Goal: Task Accomplishment & Management: Use online tool/utility

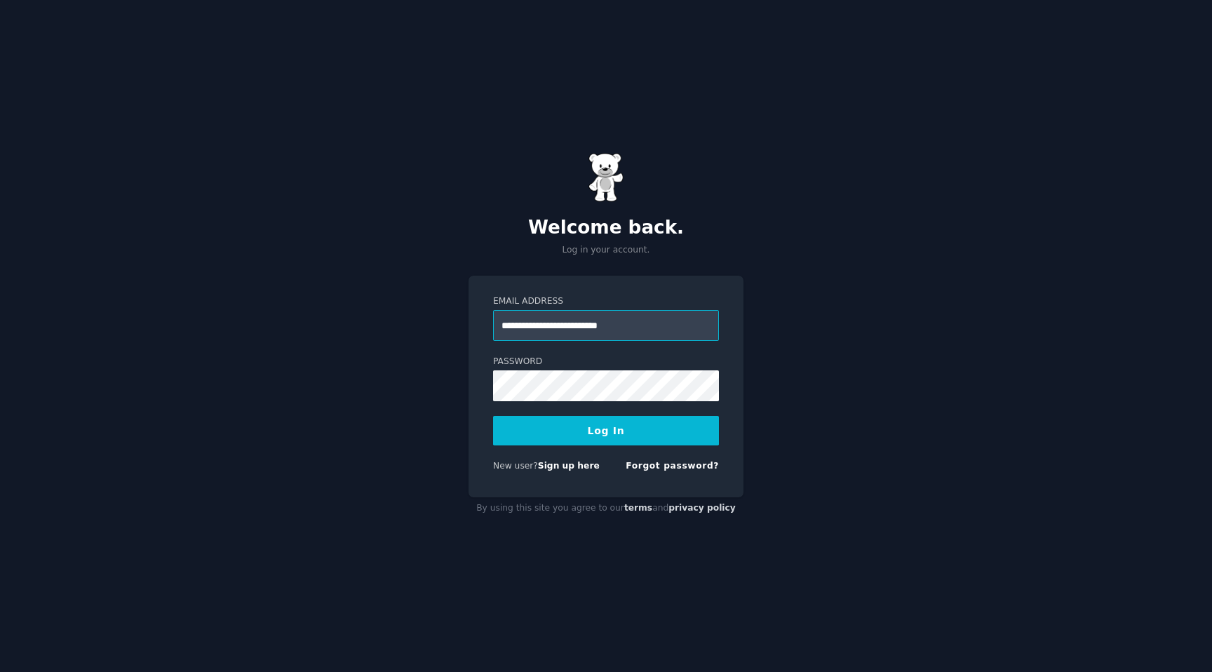
type input "**********"
click at [493, 416] on button "Log In" at bounding box center [606, 430] width 226 height 29
click at [958, 431] on div "**********" at bounding box center [606, 336] width 1212 height 672
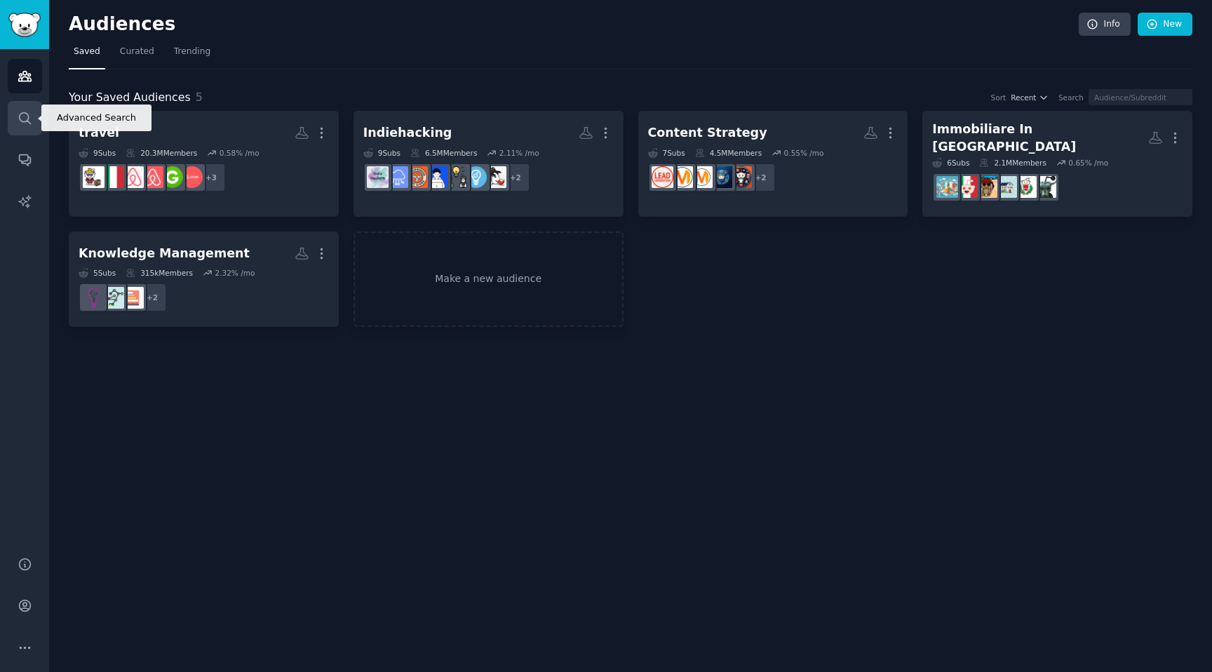
click at [13, 112] on link "Search" at bounding box center [25, 118] width 34 height 34
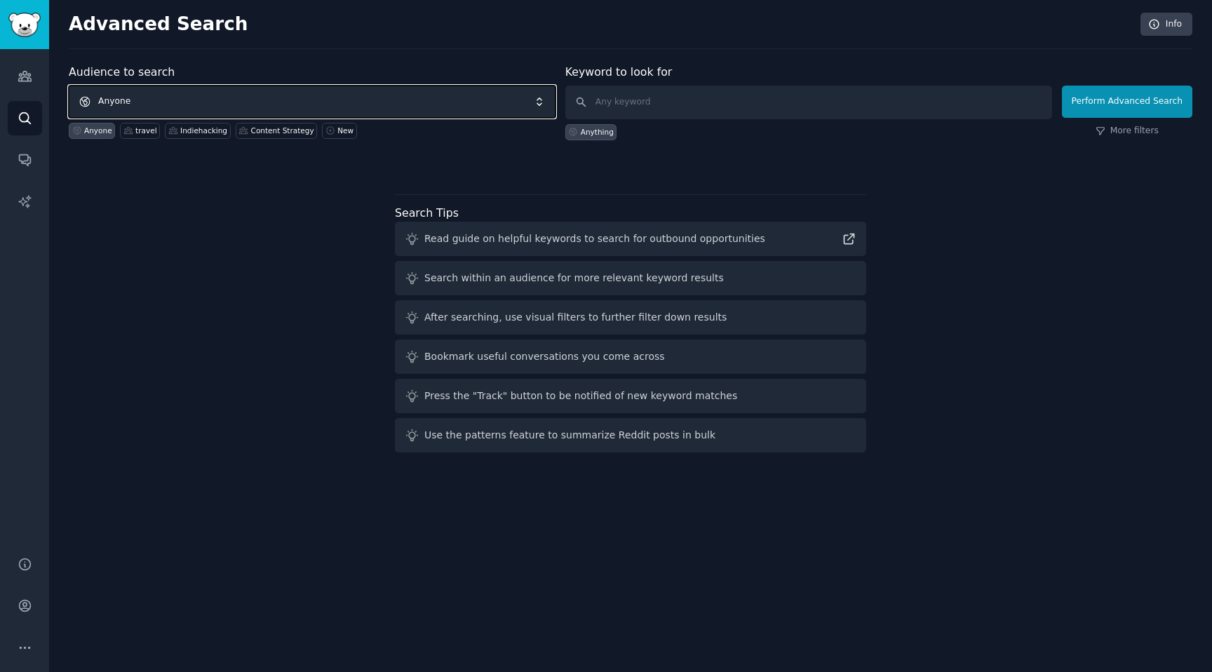
click at [135, 93] on span "Anyone" at bounding box center [312, 102] width 487 height 32
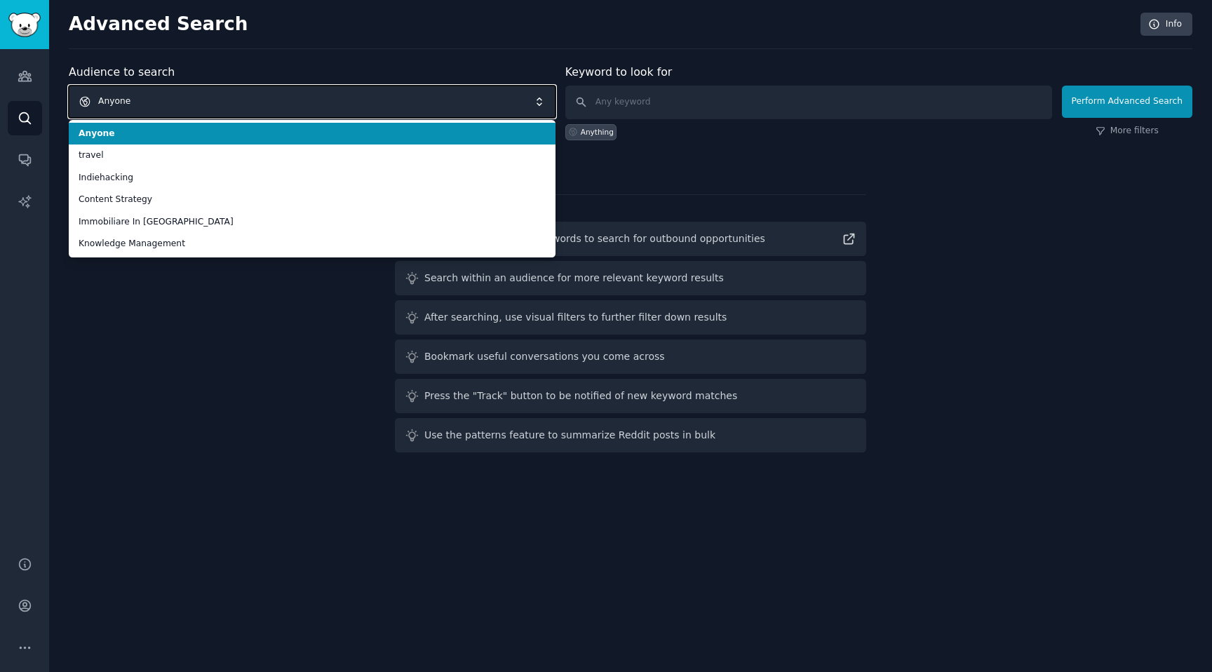
click at [135, 93] on span "Anyone" at bounding box center [312, 102] width 487 height 32
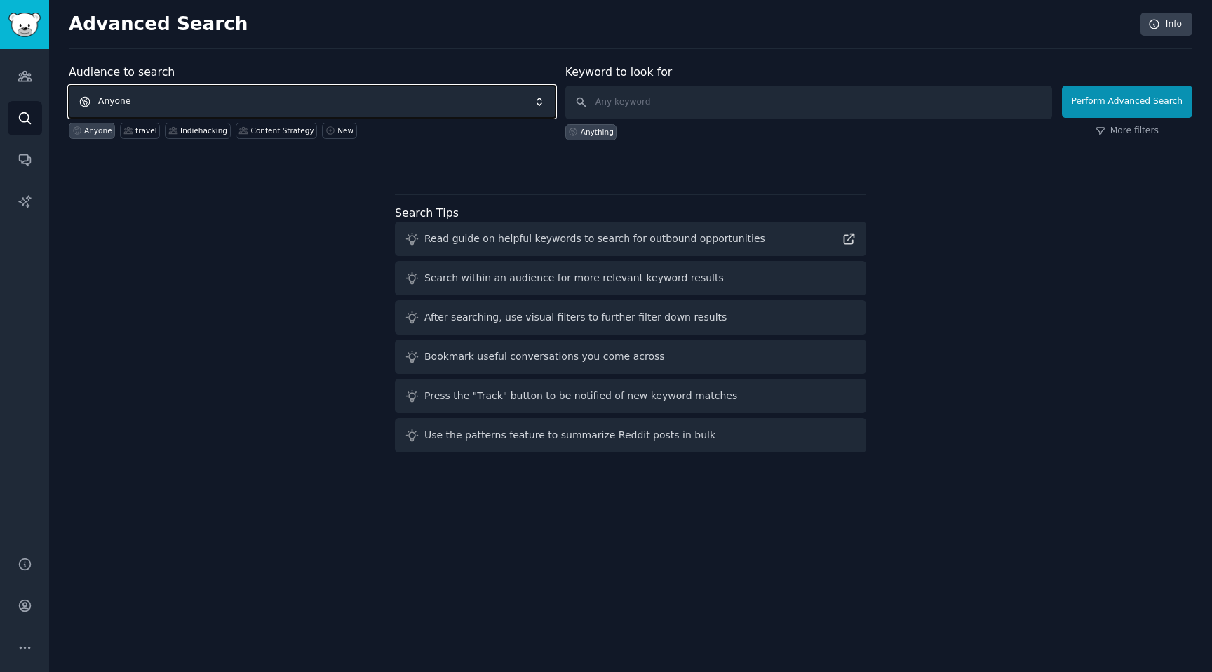
click at [135, 93] on span "Anyone" at bounding box center [312, 102] width 487 height 32
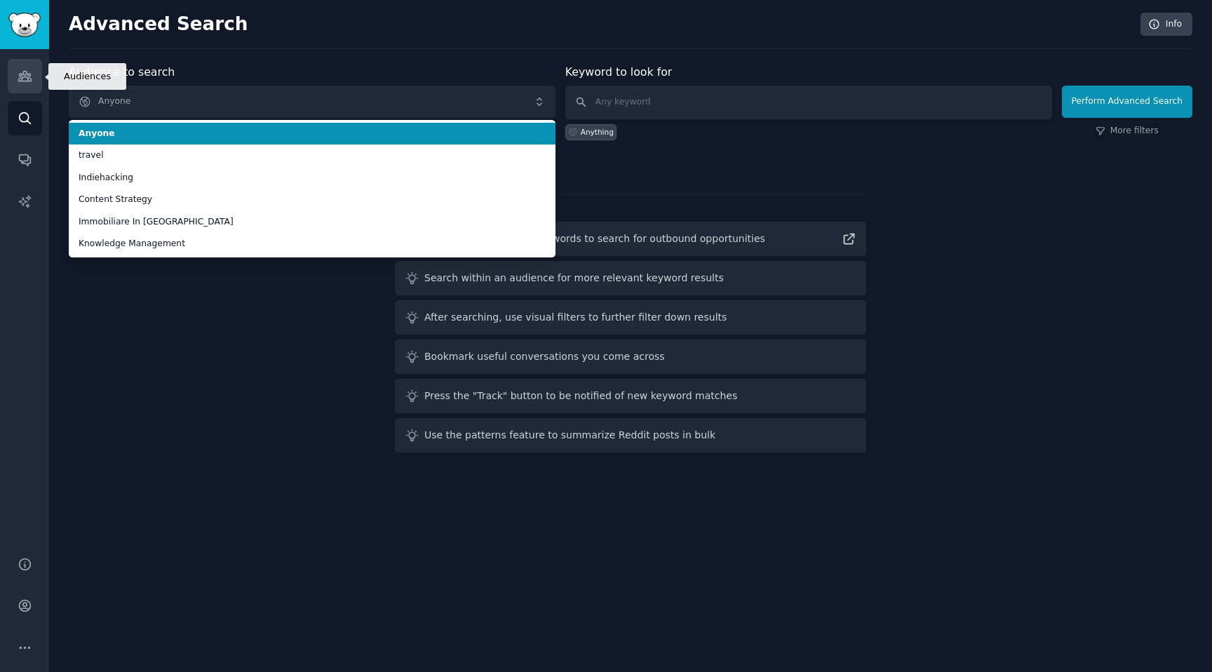
click at [21, 80] on icon "Sidebar" at bounding box center [24, 77] width 13 height 10
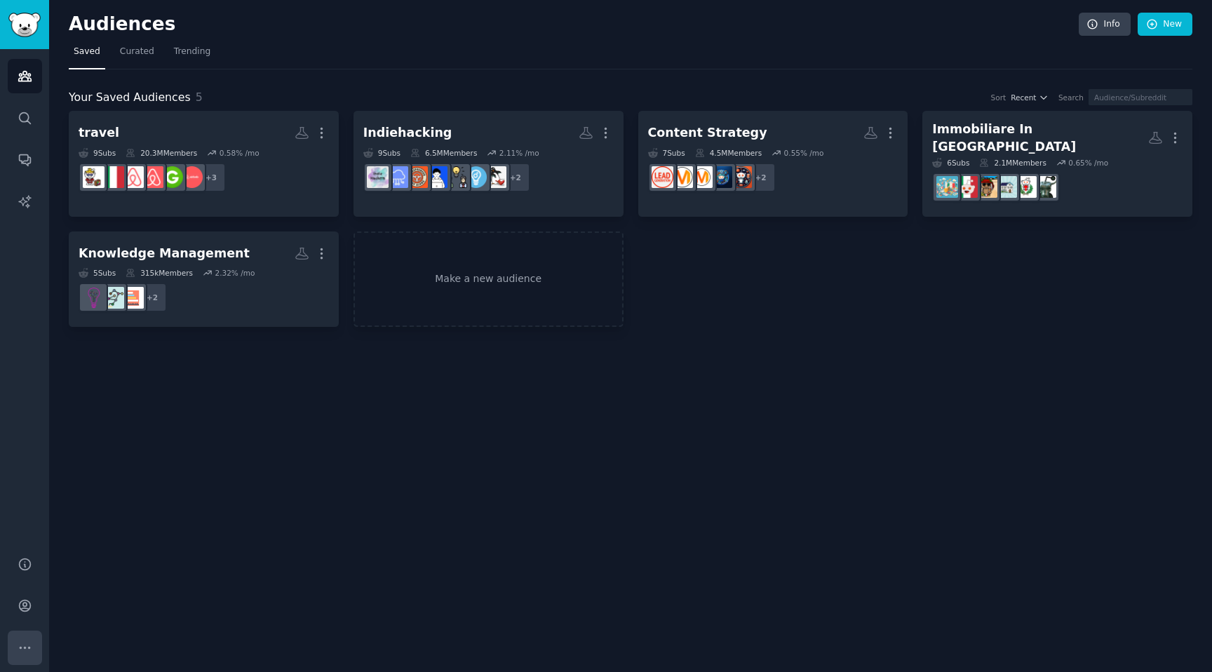
click at [22, 636] on button "More" at bounding box center [25, 647] width 34 height 34
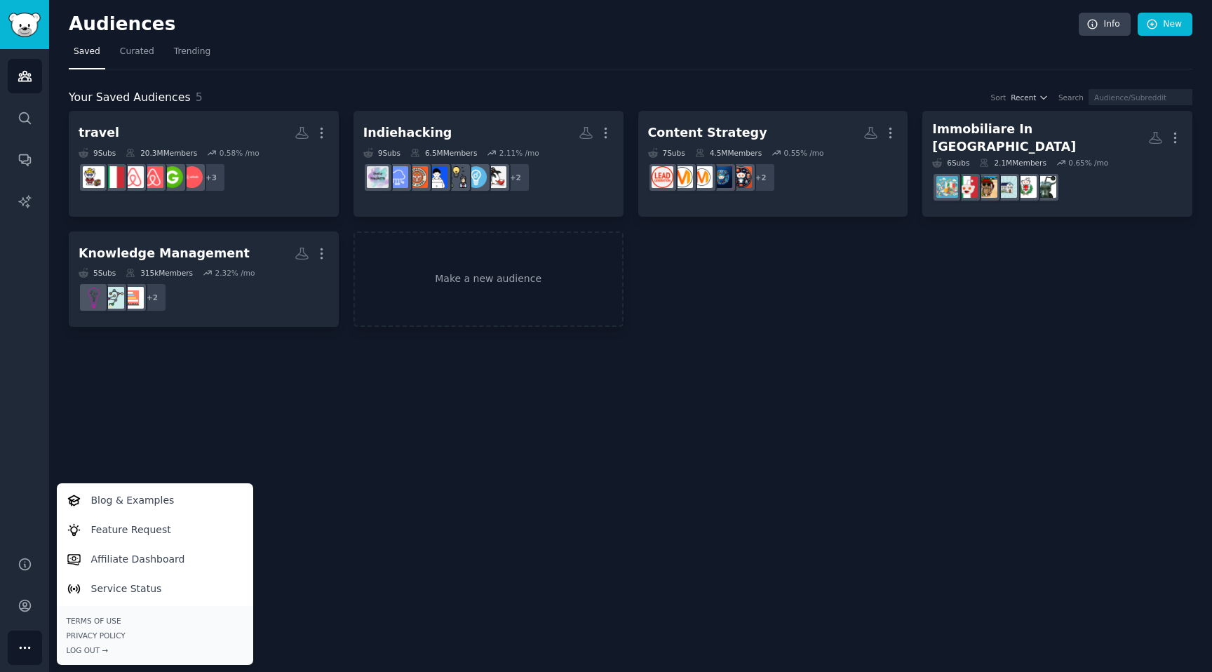
click at [22, 636] on button "More" at bounding box center [25, 647] width 34 height 34
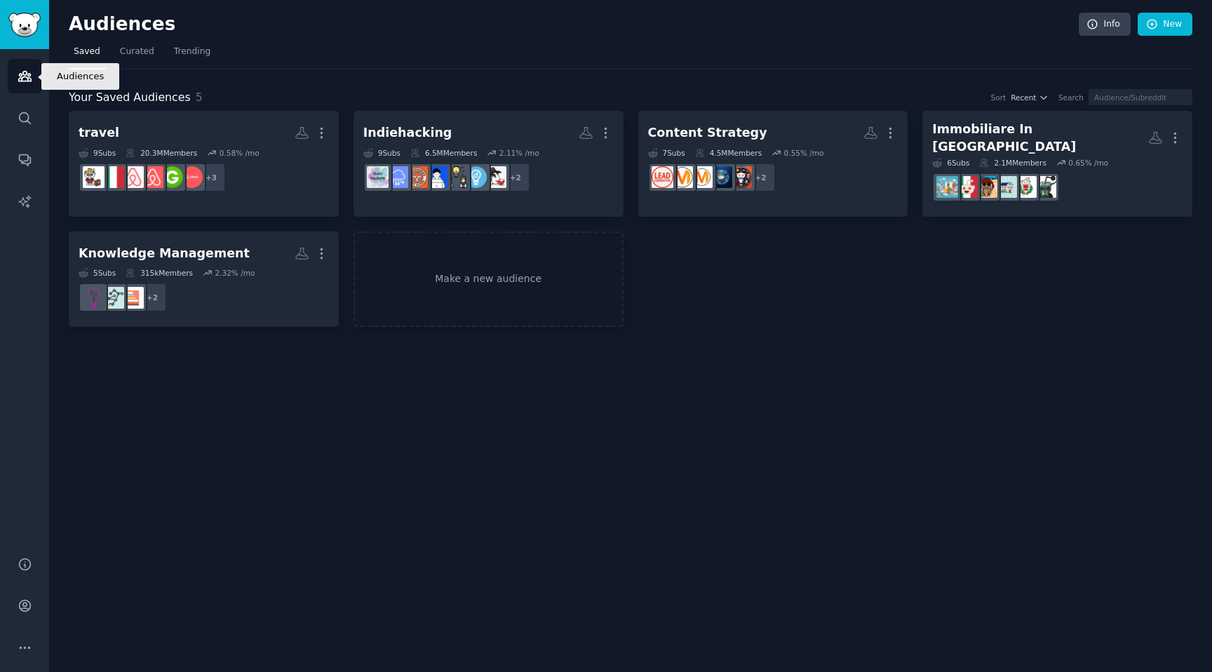
click at [22, 70] on icon "Sidebar" at bounding box center [25, 76] width 15 height 15
click at [177, 50] on span "Trending" at bounding box center [192, 52] width 36 height 13
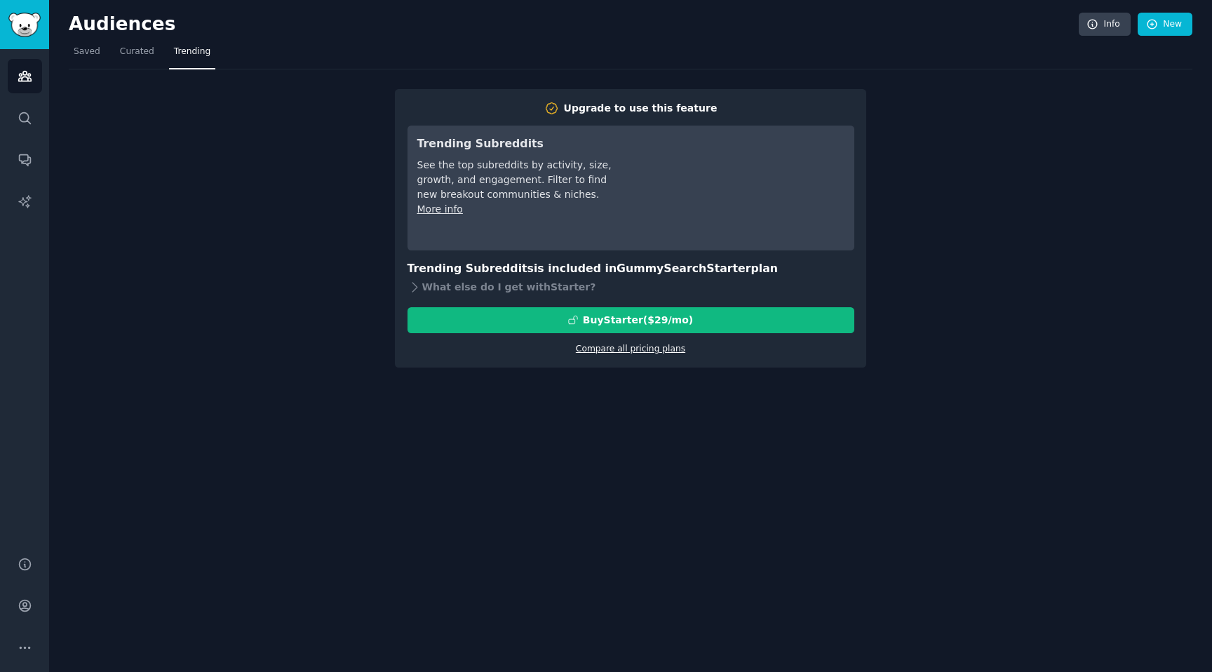
click at [630, 344] on link "Compare all pricing plans" at bounding box center [630, 349] width 109 height 10
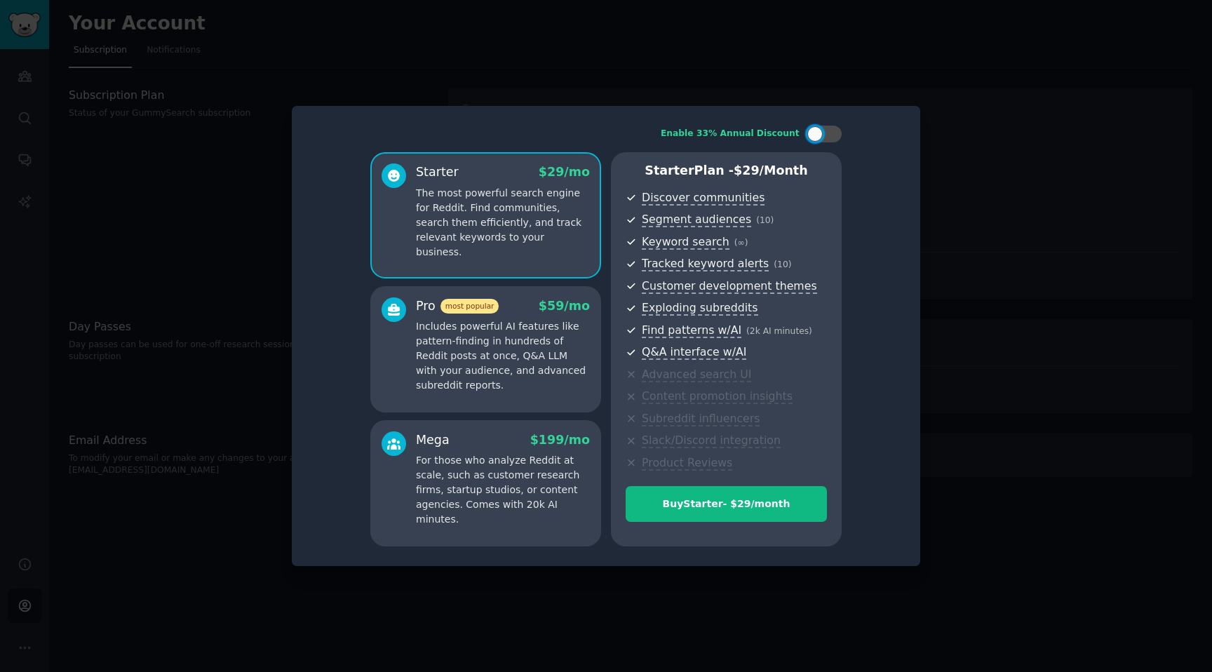
click at [553, 399] on div "Pro most popular $ 59 /mo Includes powerful AI features like pattern-finding in…" at bounding box center [485, 349] width 231 height 126
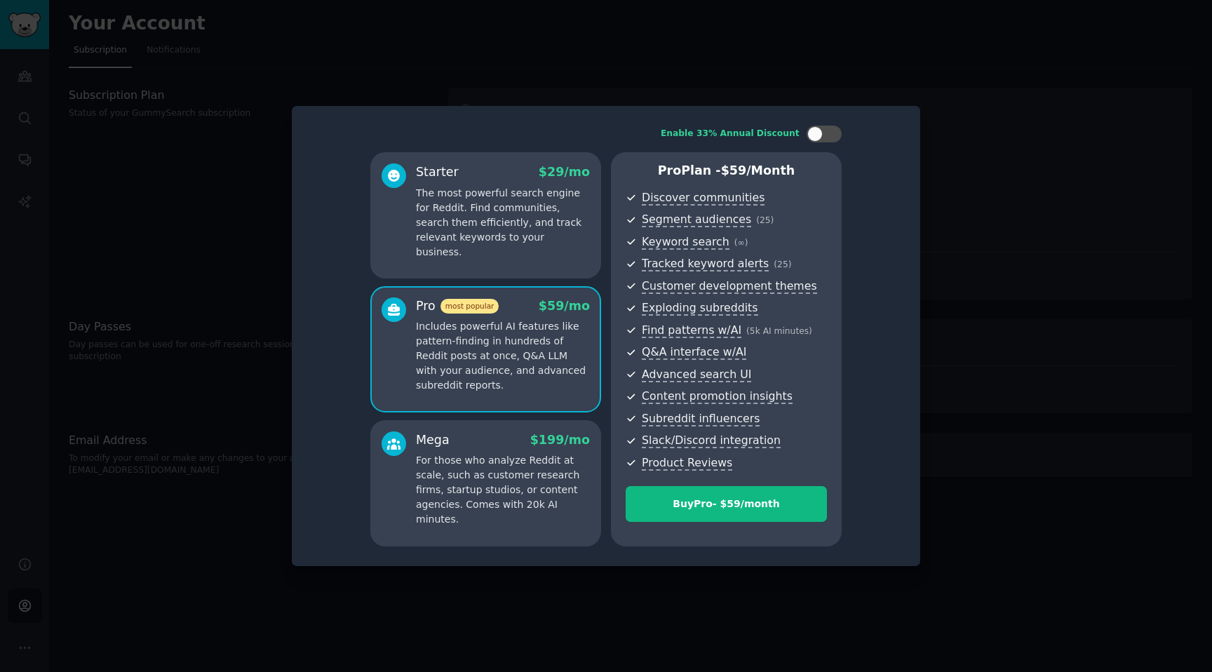
click at [551, 224] on p "The most powerful search engine for Reddit. Find communities, search them effic…" at bounding box center [503, 223] width 174 height 74
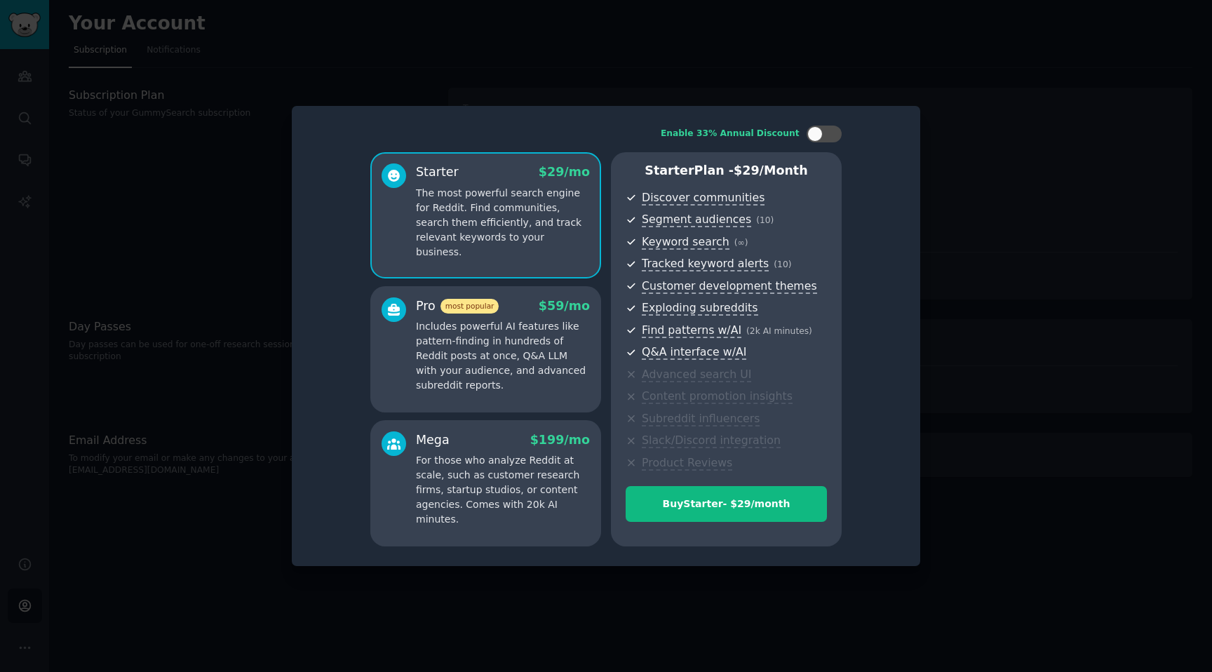
click at [215, 262] on div at bounding box center [606, 336] width 1212 height 672
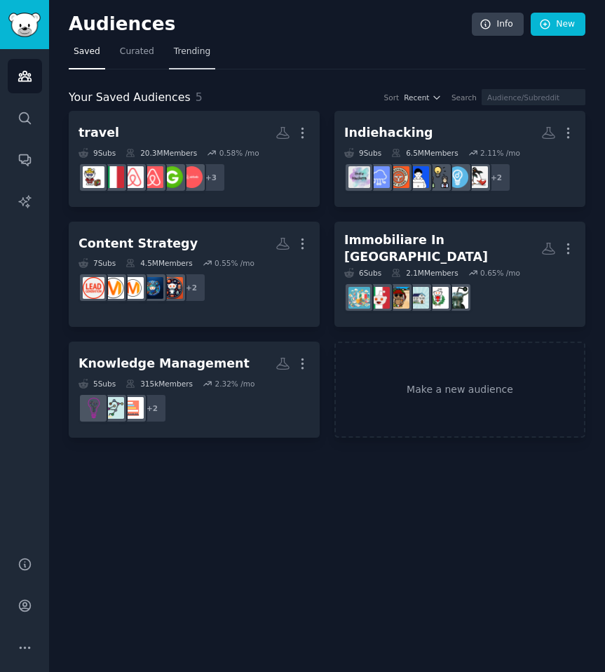
click at [178, 57] on span "Trending" at bounding box center [192, 52] width 36 height 13
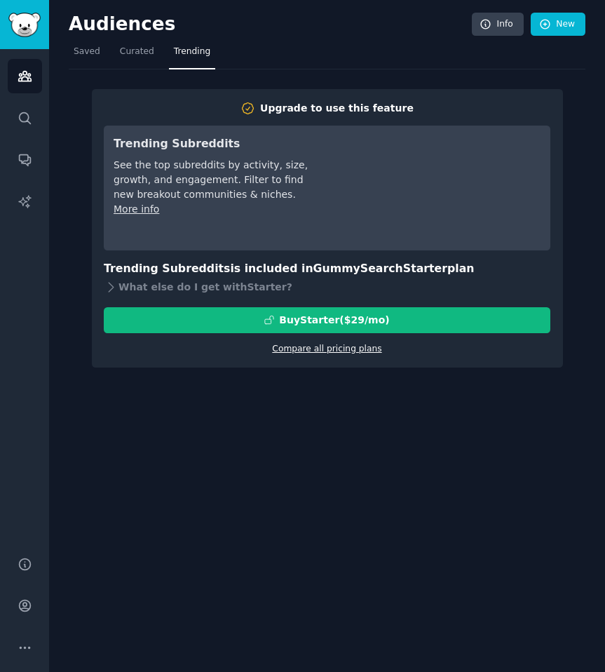
click at [337, 352] on link "Compare all pricing plans" at bounding box center [326, 349] width 109 height 10
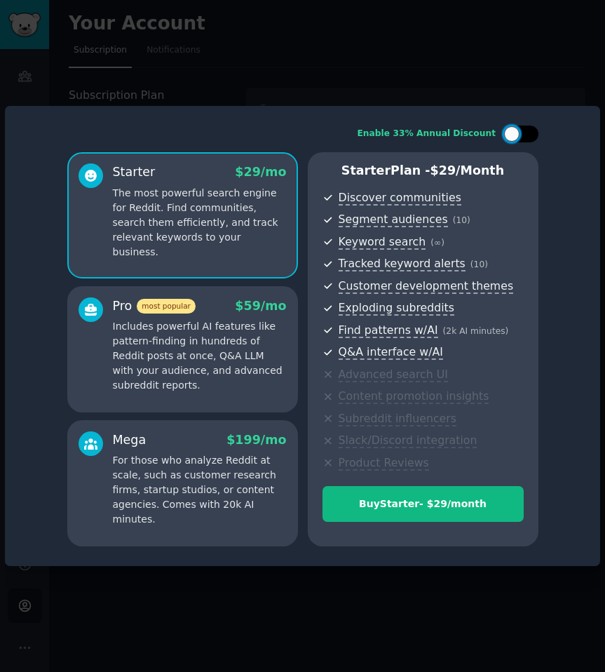
click at [514, 135] on div at bounding box center [511, 133] width 15 height 15
checkbox input "true"
click at [421, 61] on div at bounding box center [302, 336] width 605 height 672
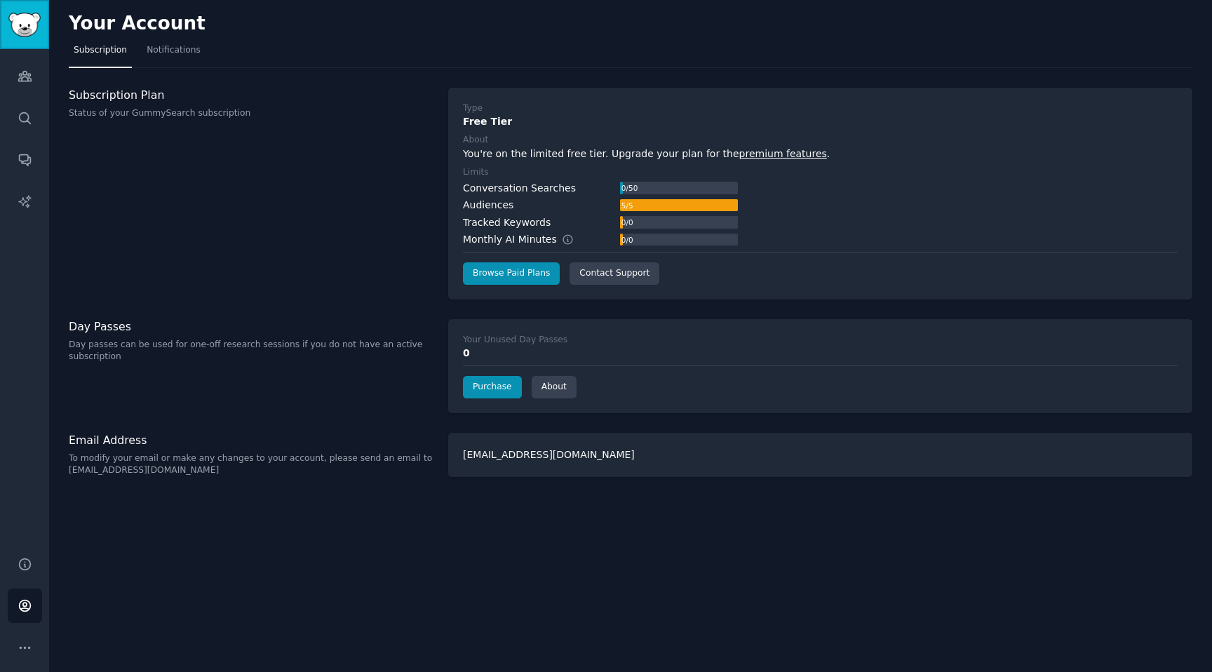
click at [36, 22] on img "Sidebar" at bounding box center [24, 25] width 32 height 25
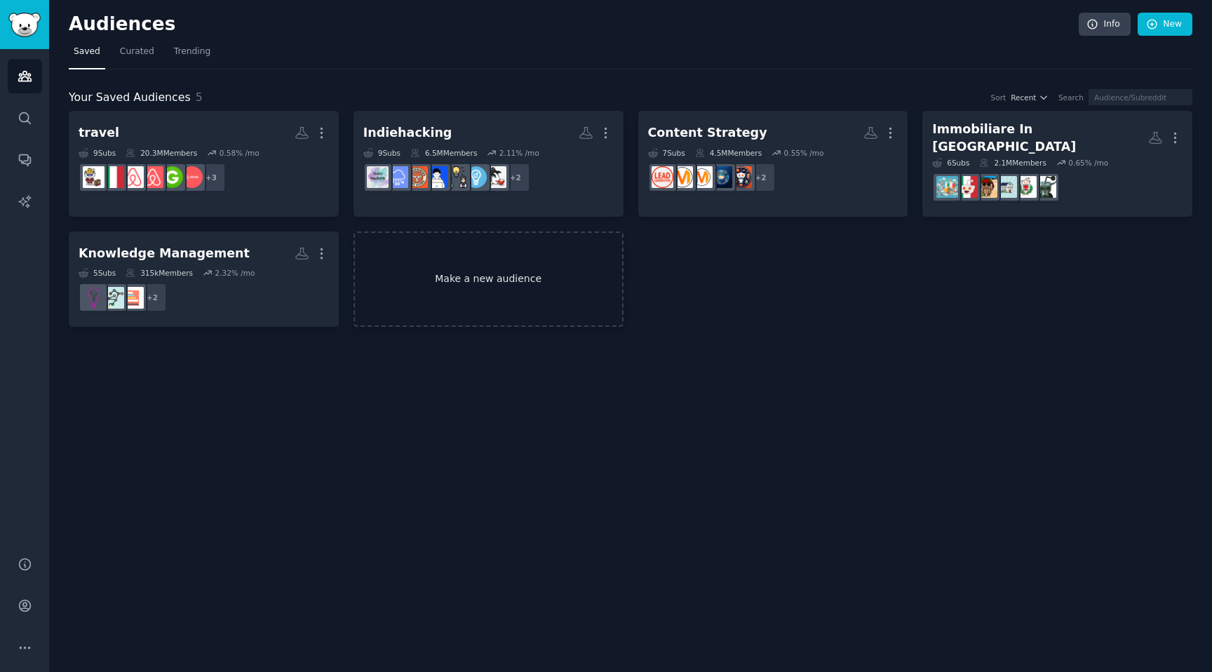
click at [470, 298] on link "Make a new audience" at bounding box center [488, 279] width 270 height 96
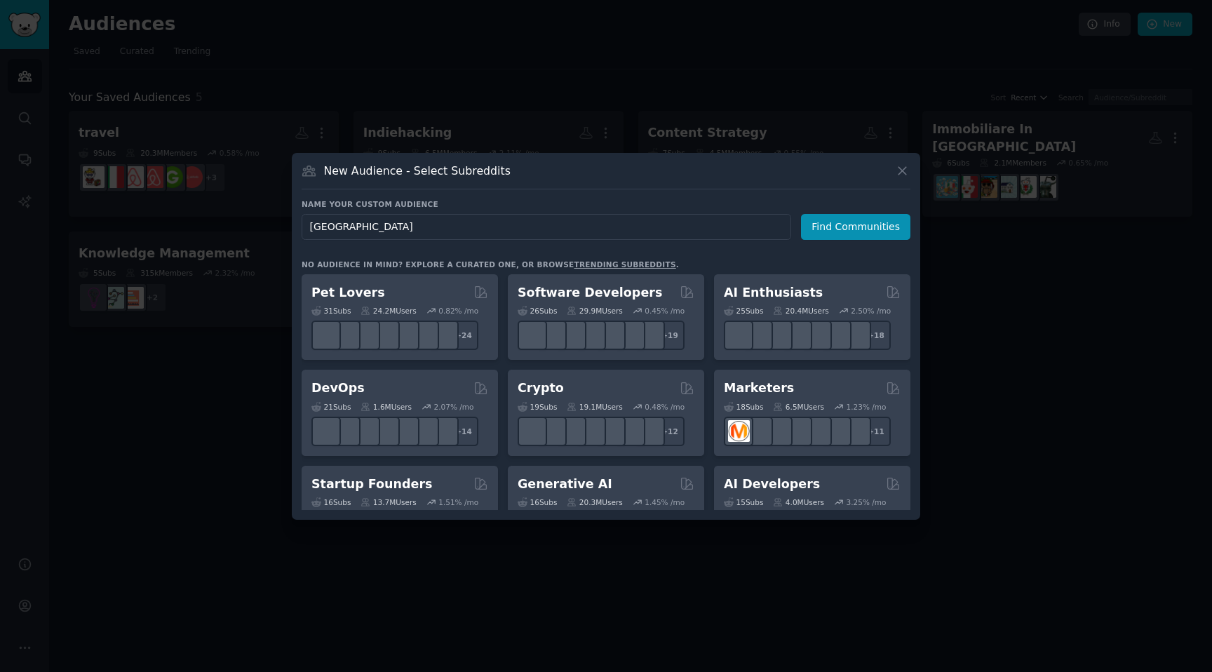
type input "[GEOGRAPHIC_DATA]"
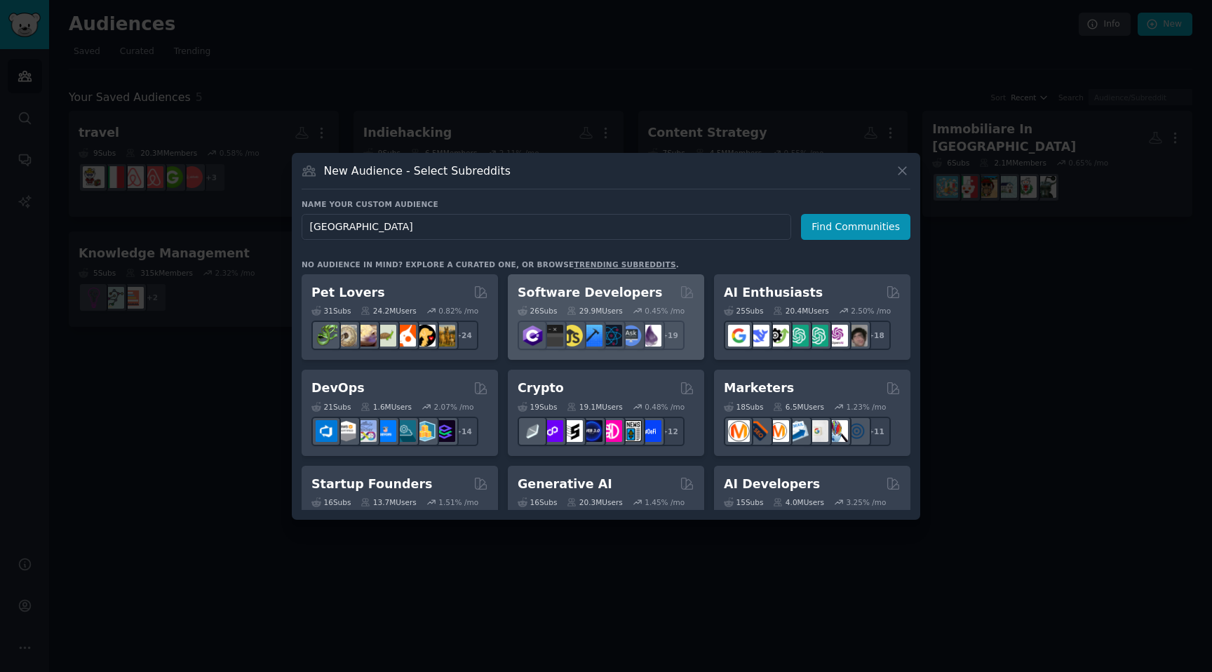
click button "Find Communities" at bounding box center [855, 227] width 109 height 26
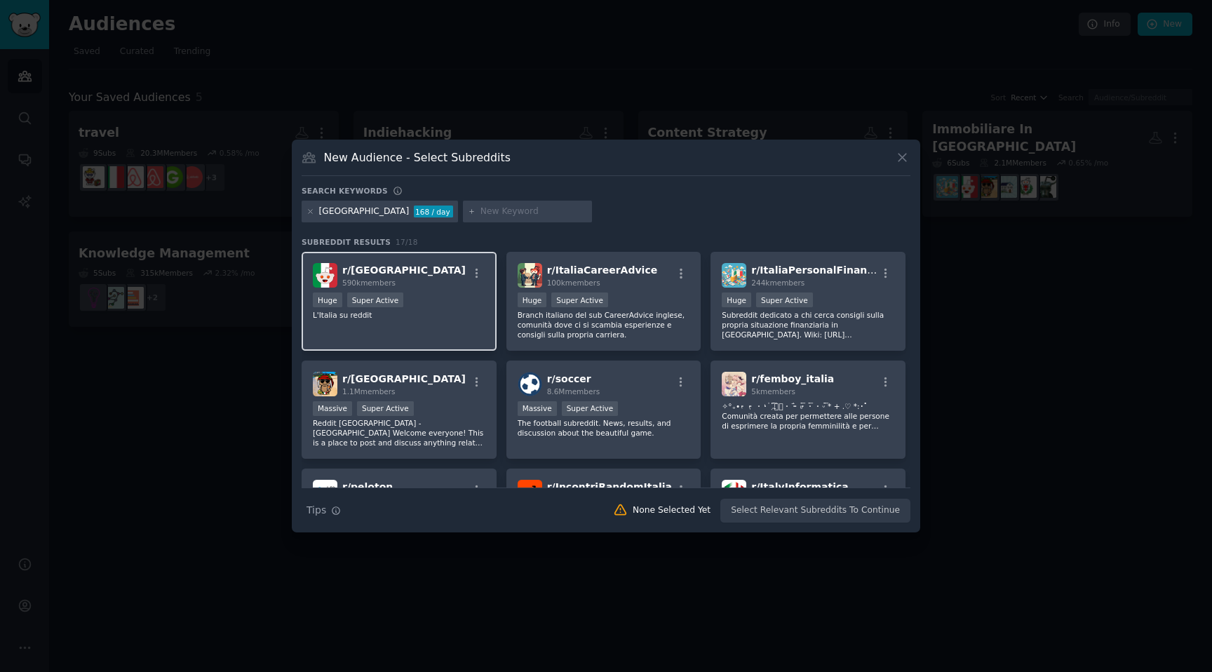
click at [424, 291] on div "r/ Italia 590k members Huge Super Active L'Italia su reddit" at bounding box center [399, 301] width 195 height 99
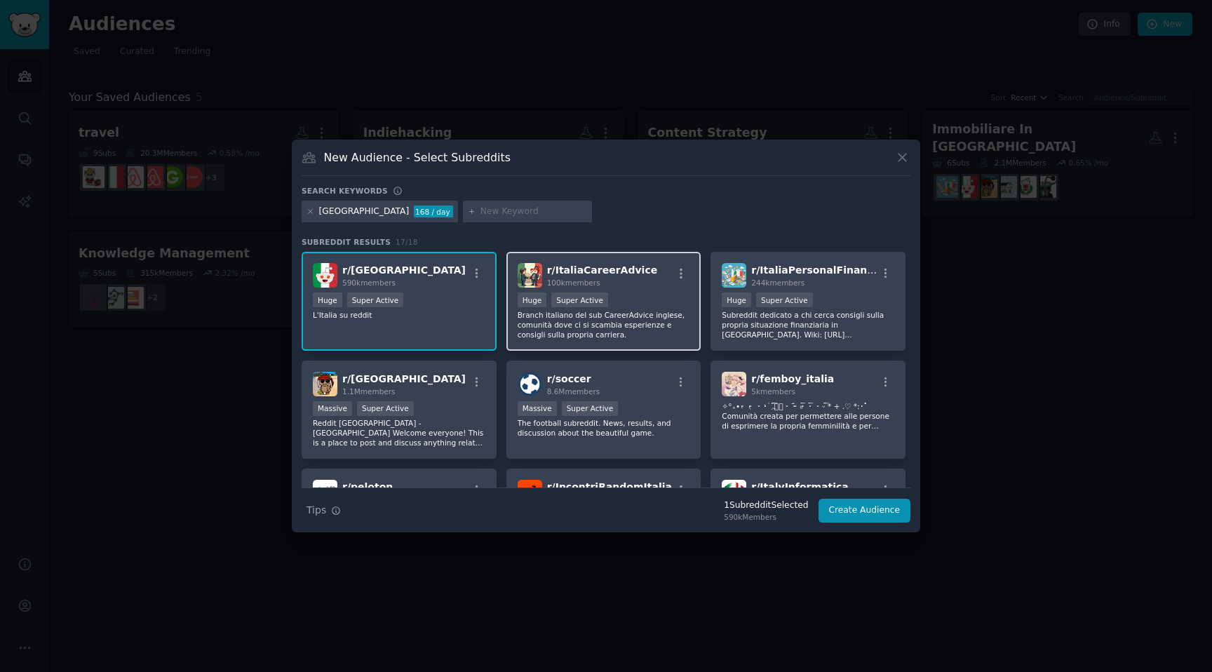
click at [583, 291] on div "r/ ItaliaCareerAdvice 100k members Huge Super Active Branch italiano del sub Ca…" at bounding box center [603, 301] width 195 height 99
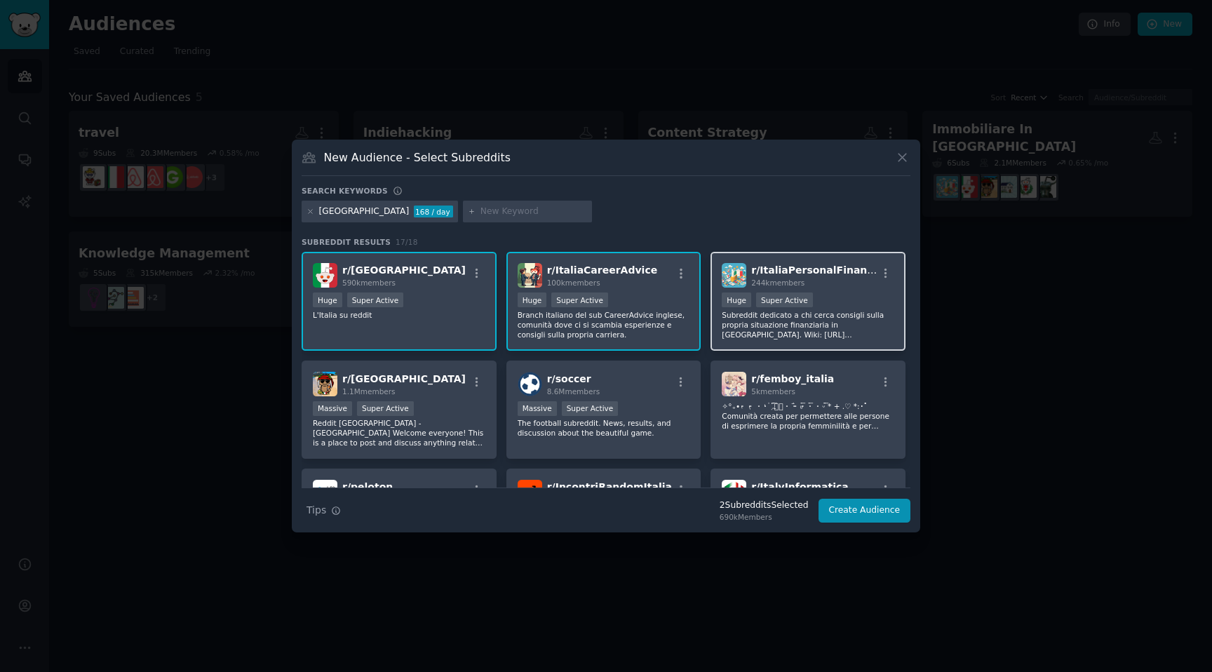
click at [760, 290] on div "r/ ItaliaPersonalFinance 244k members >= 95th percentile for submissions / day …" at bounding box center [807, 301] width 195 height 99
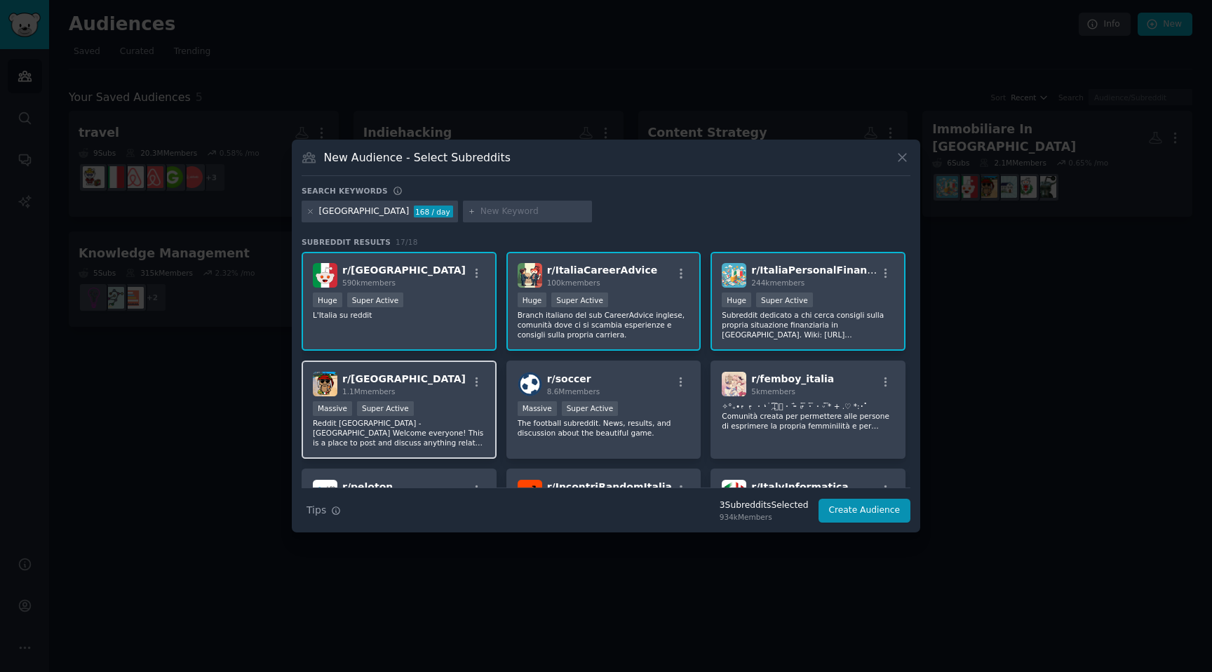
click at [428, 402] on div "Massive Super Active" at bounding box center [399, 410] width 173 height 18
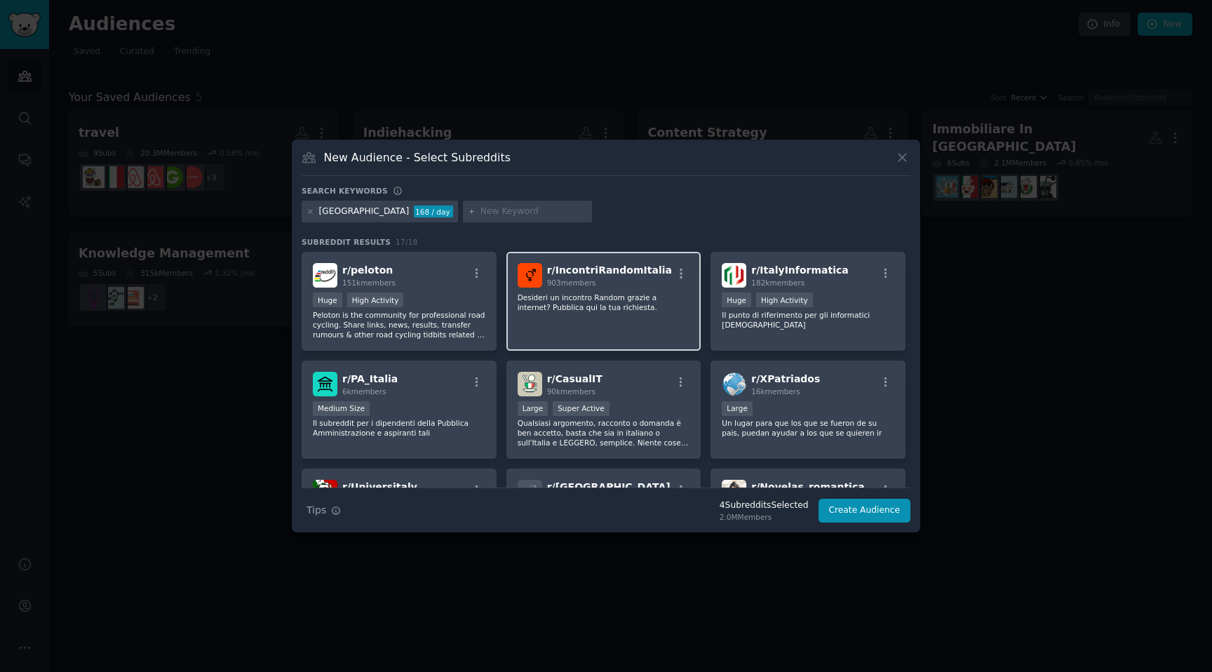
scroll to position [215, 0]
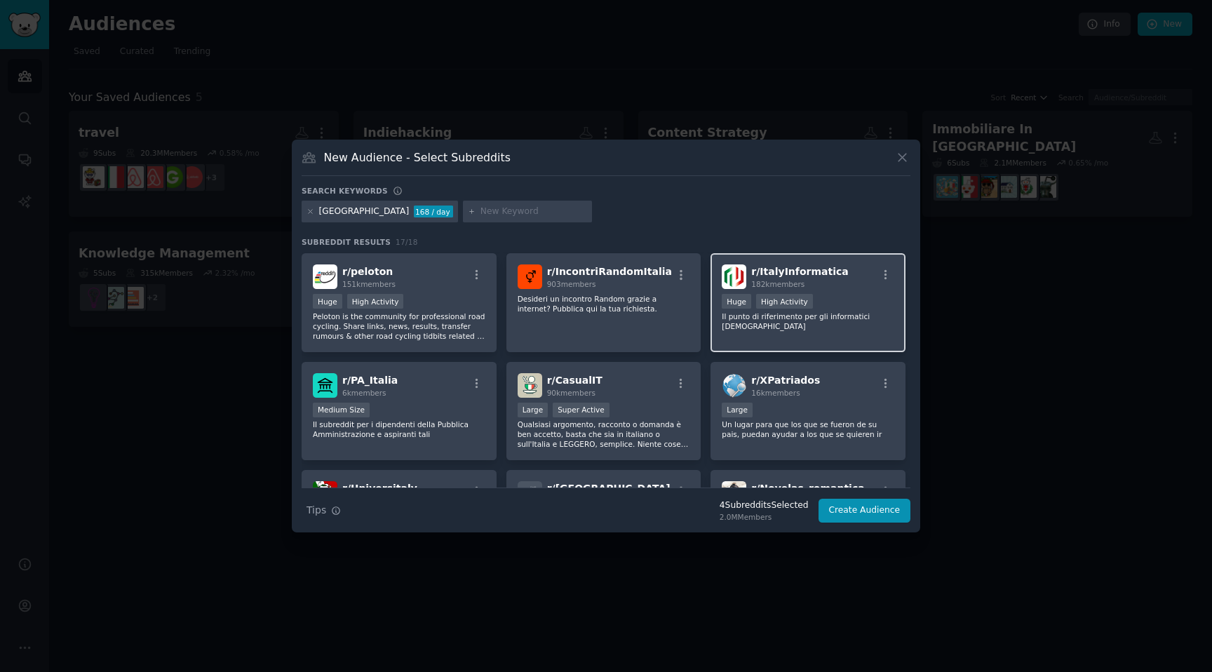
click at [781, 310] on div "Huge High Activity" at bounding box center [808, 303] width 173 height 18
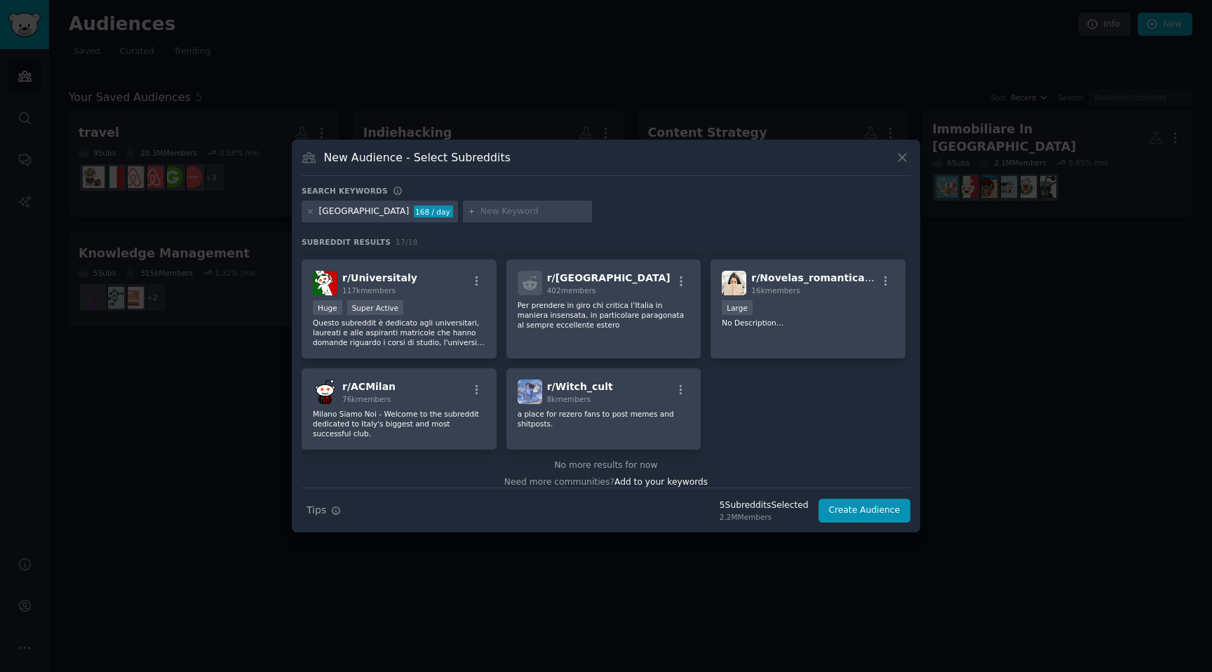
scroll to position [436, 0]
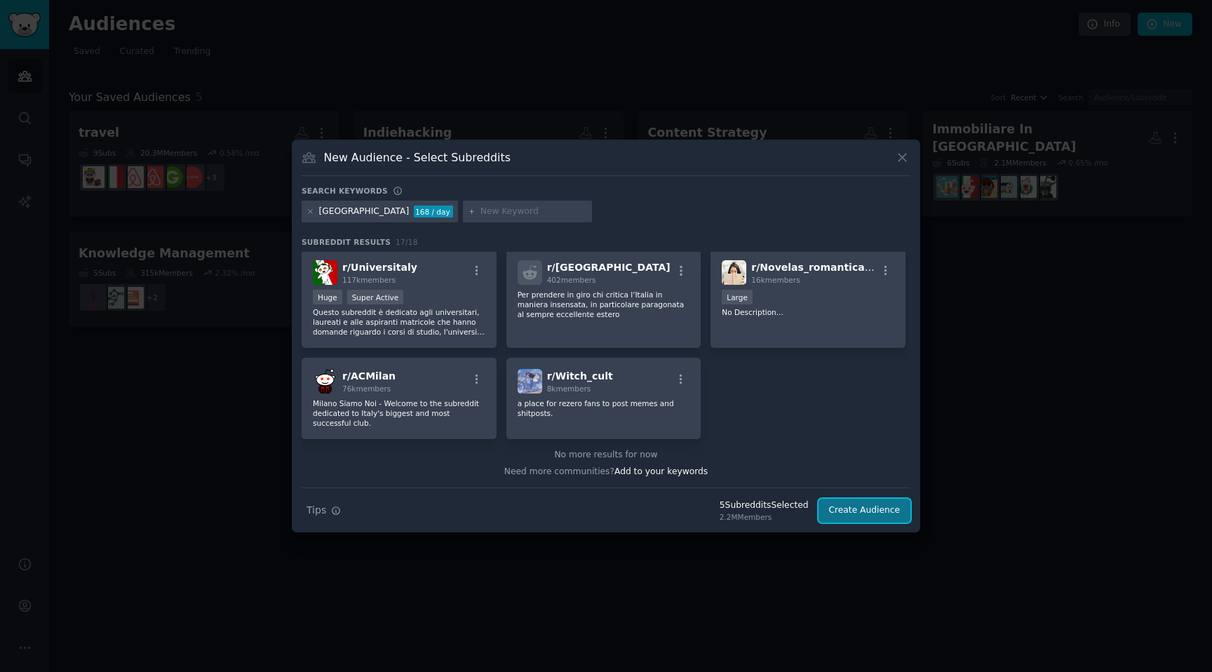
click at [851, 502] on button "Create Audience" at bounding box center [864, 511] width 93 height 24
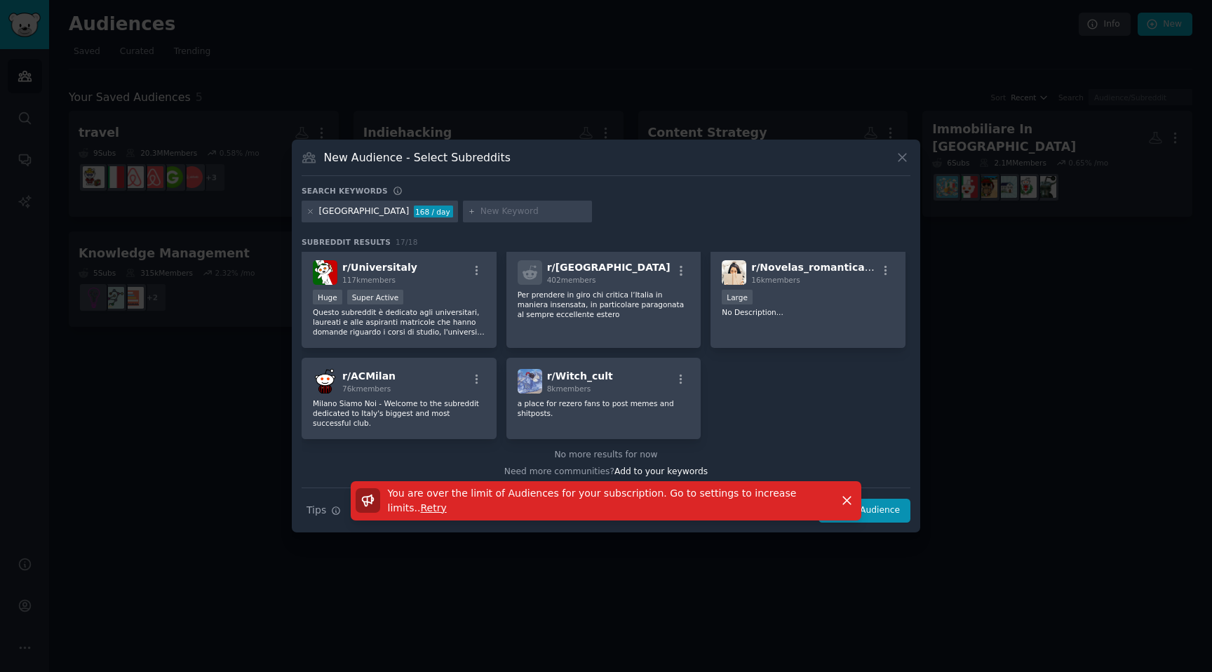
click at [421, 506] on span "Retry" at bounding box center [434, 507] width 26 height 11
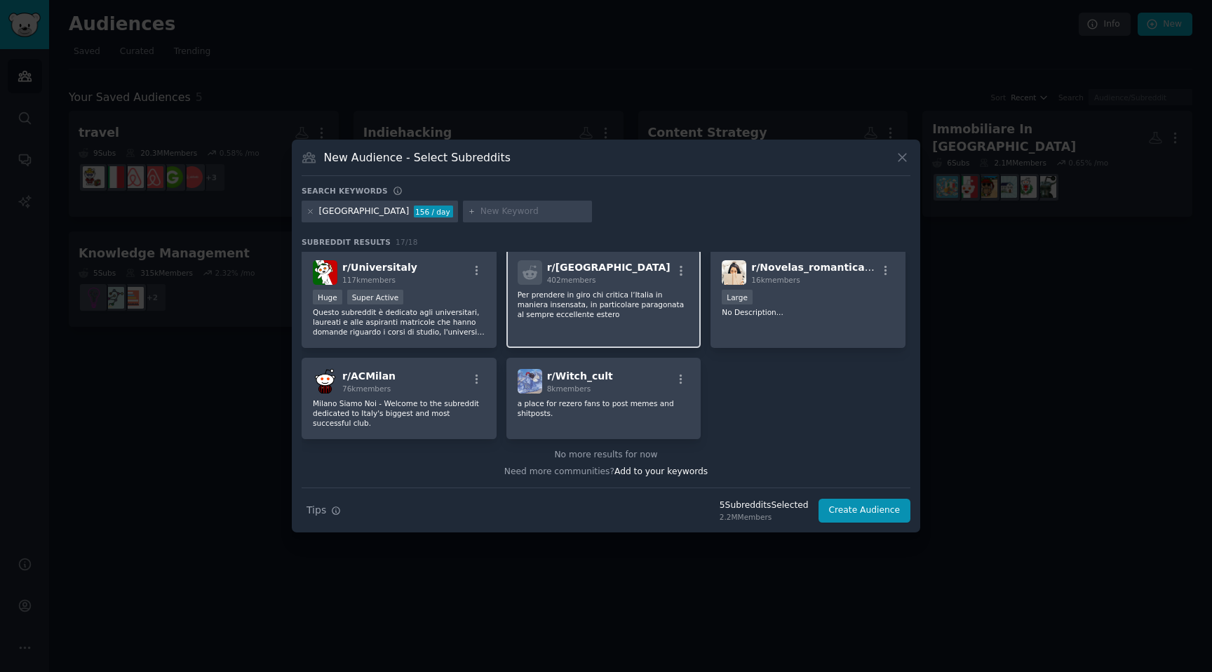
scroll to position [0, 0]
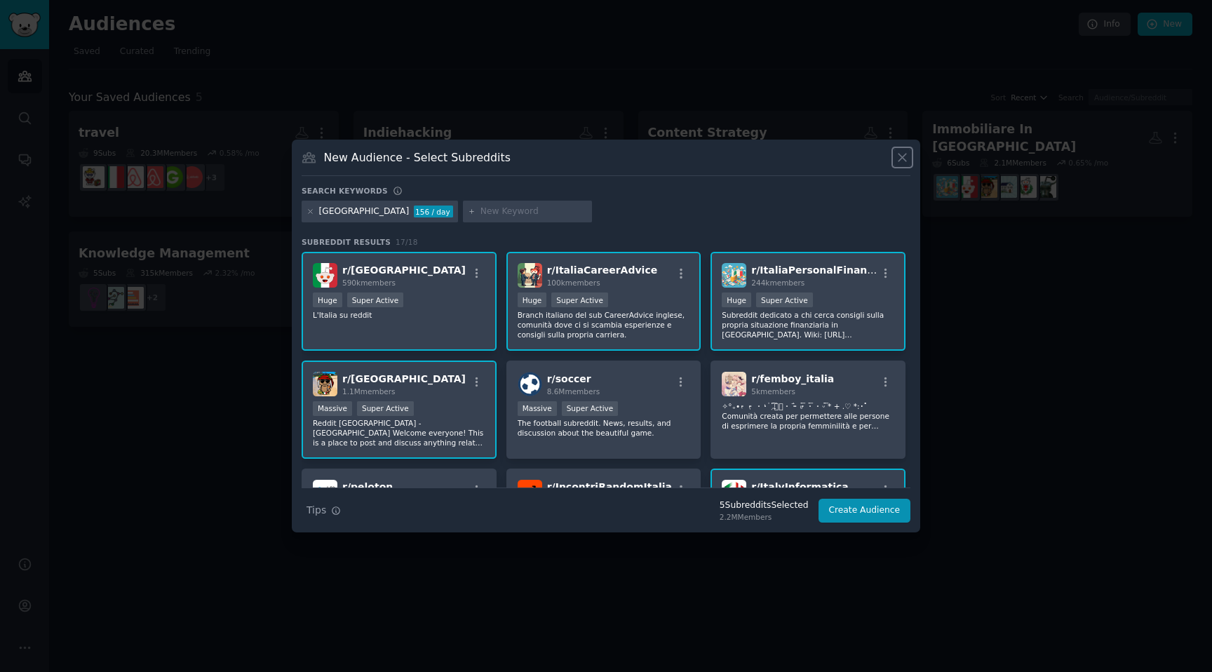
click at [898, 155] on icon at bounding box center [902, 157] width 15 height 15
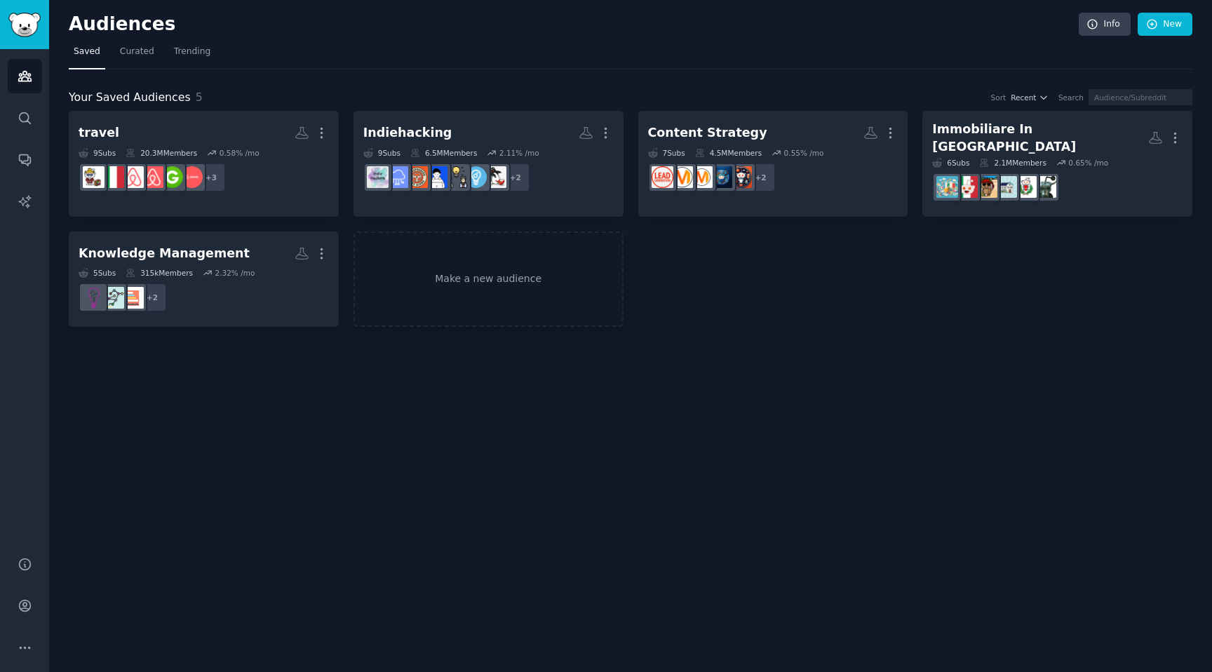
click at [875, 293] on div "travel Custom Audience More 9 Sub s 20.3M Members 0.58 % /mo + 3 Indiehacking C…" at bounding box center [631, 219] width 1124 height 216
click at [24, 23] on img "Sidebar" at bounding box center [24, 25] width 32 height 25
click at [19, 638] on button "More" at bounding box center [25, 647] width 34 height 34
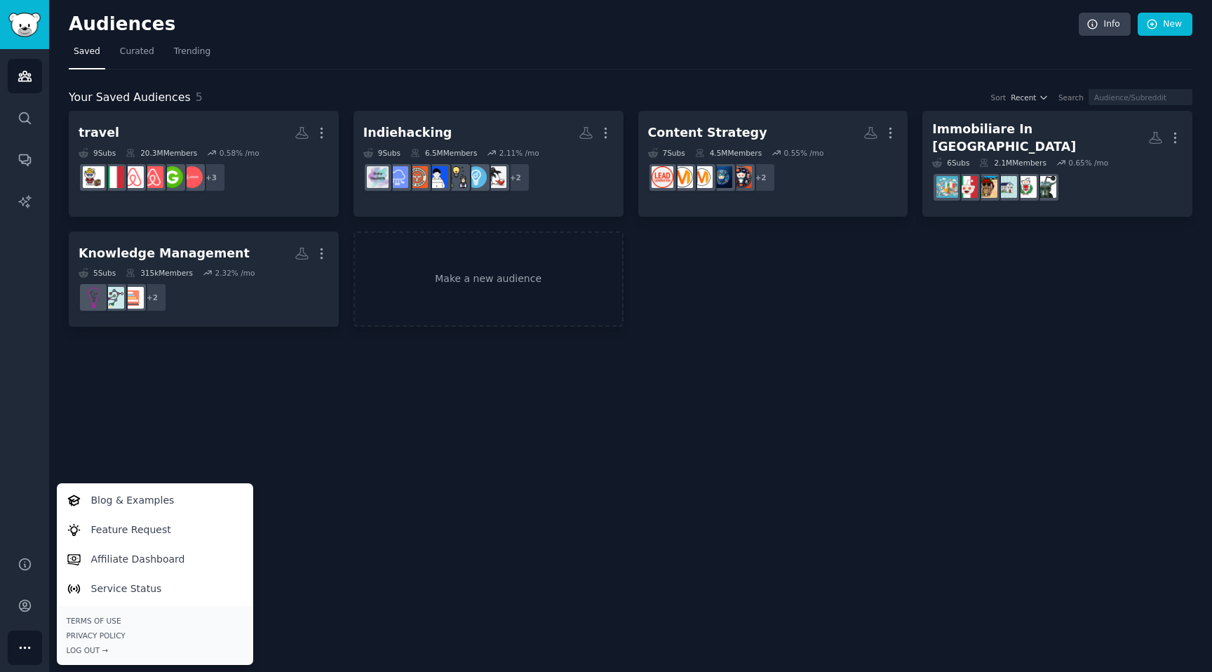
click at [700, 312] on div "travel More 9 Sub s 20.3M Members 0.58 % /mo r/travel + 3 Indiehacking More 9 S…" at bounding box center [631, 219] width 1124 height 216
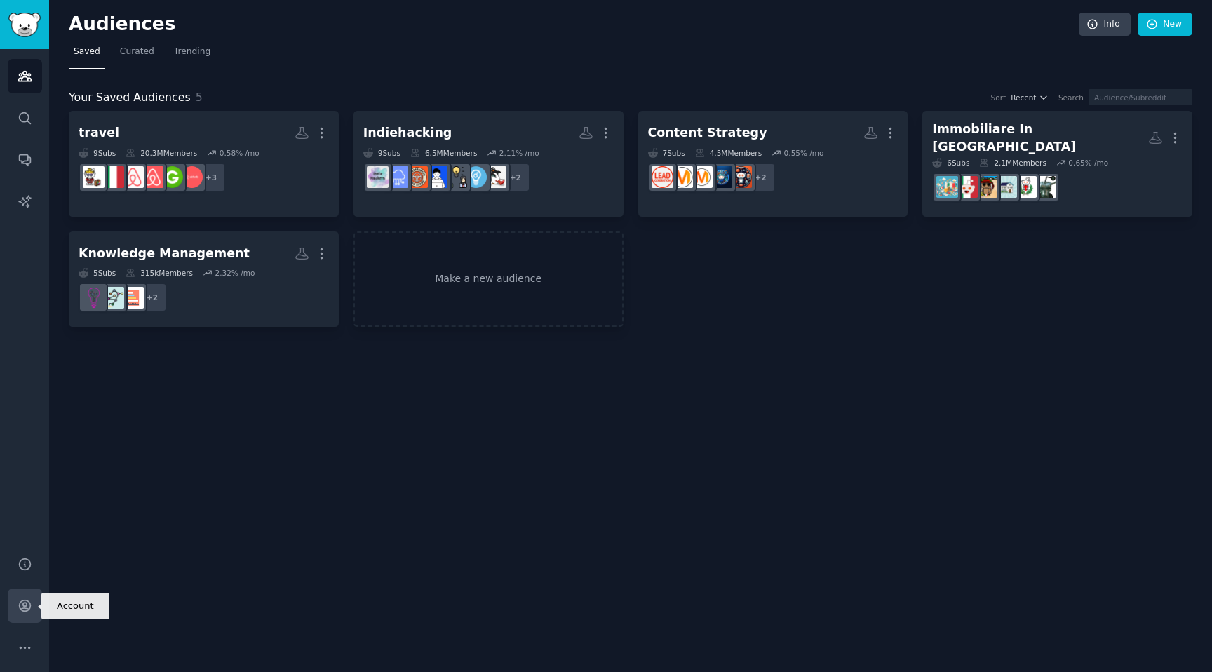
click at [22, 602] on icon "Sidebar" at bounding box center [25, 605] width 15 height 15
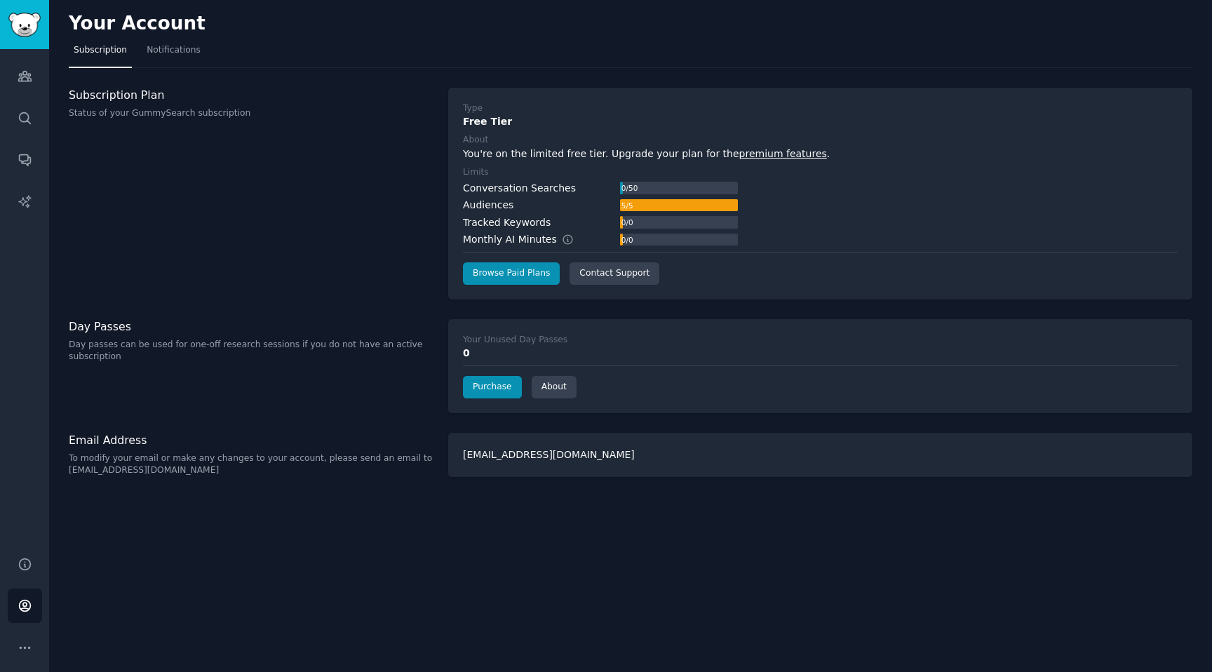
click at [34, 93] on div "Audiences Search Conversations AI Reports" at bounding box center [24, 294] width 49 height 490
click at [27, 59] on link "Audiences" at bounding box center [25, 76] width 34 height 34
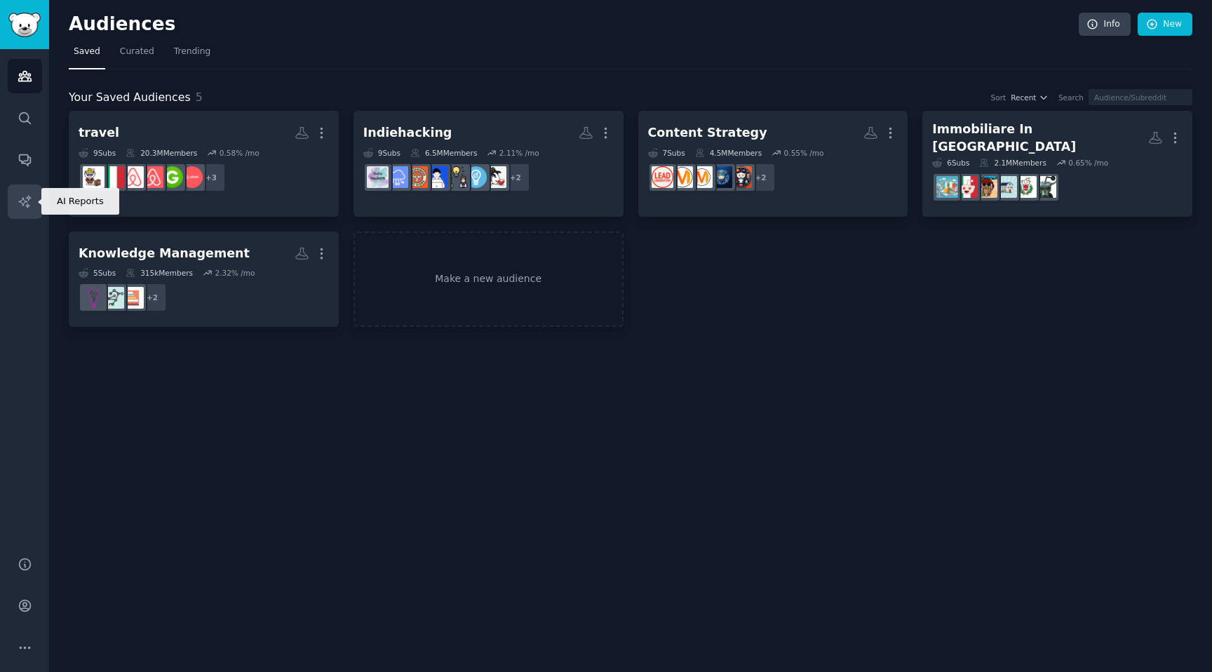
click at [18, 198] on icon "Sidebar" at bounding box center [25, 201] width 15 height 15
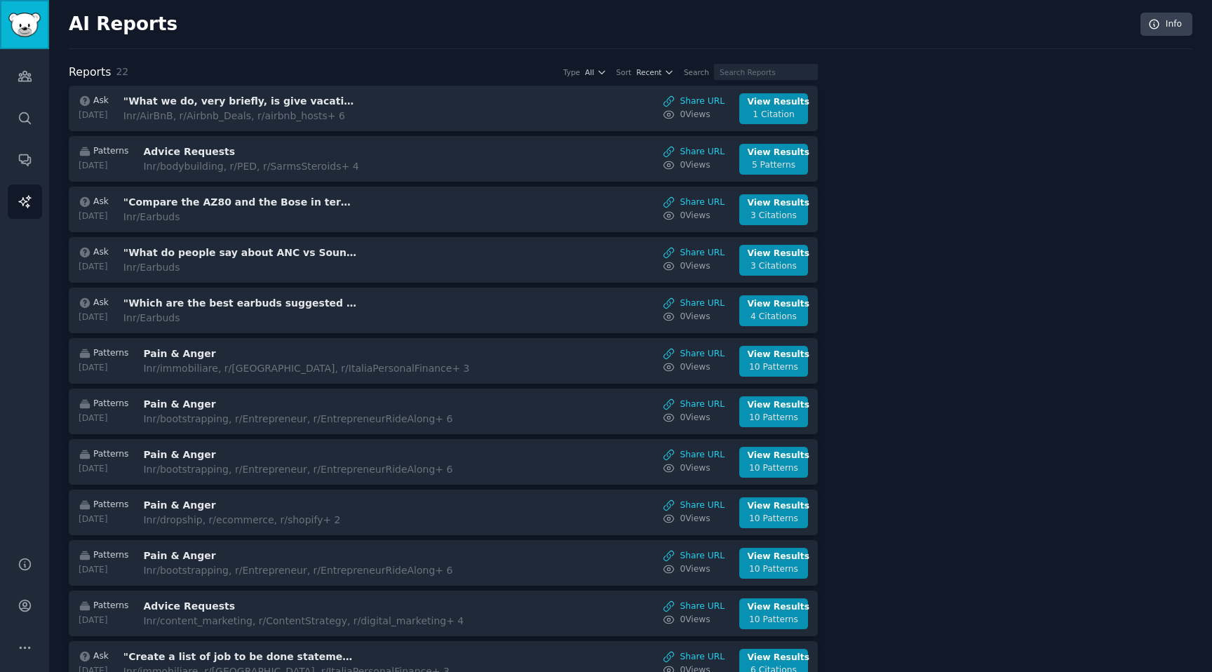
click at [35, 30] on img "Sidebar" at bounding box center [24, 25] width 32 height 25
